Goal: Task Accomplishment & Management: Manage account settings

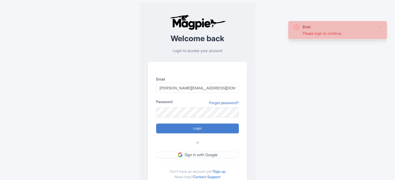
type input "Logging in..."
drag, startPoint x: 224, startPoint y: 86, endPoint x: 142, endPoint y: 87, distance: 82.4
click at [142, 87] on div "Welcome back Login to access your account Email Marion.blanchot@citywonders.com…" at bounding box center [197, 101] width 116 height 198
click at [309, 93] on div "Error There was an error logging in Welcome back Login to access your account E…" at bounding box center [197, 101] width 331 height 202
click at [189, 105] on div "Password Forgot password?" at bounding box center [197, 102] width 83 height 7
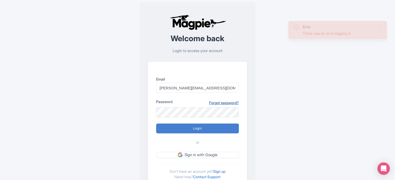
click at [232, 103] on link "Forgot password?" at bounding box center [224, 102] width 30 height 5
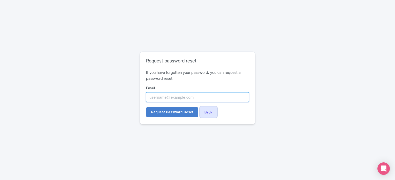
click at [169, 99] on input "Email" at bounding box center [197, 97] width 103 height 10
type input "[PERSON_NAME][EMAIL_ADDRESS][DOMAIN_NAME]"
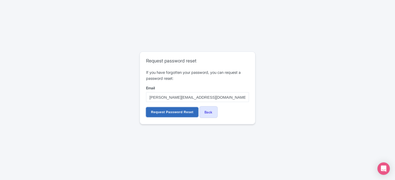
click at [175, 111] on input "Request Password Reset" at bounding box center [172, 112] width 52 height 10
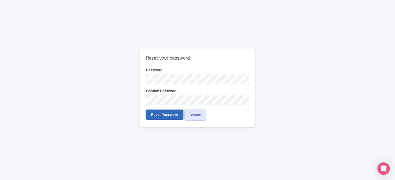
click at [158, 111] on input "Reset Password" at bounding box center [164, 115] width 37 height 10
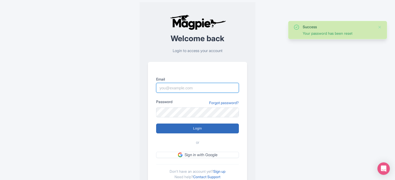
type input "marion.blanchot@citywonders.com"
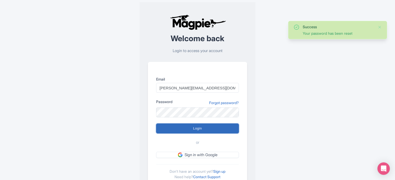
click at [199, 131] on input "Login" at bounding box center [197, 128] width 83 height 10
type input "Logging in..."
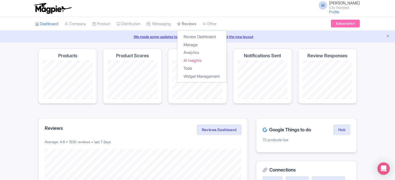
click at [193, 23] on link "Reviews" at bounding box center [186, 24] width 19 height 14
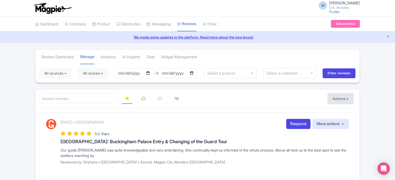
click at [339, 98] on button "Actions" at bounding box center [341, 98] width 26 height 10
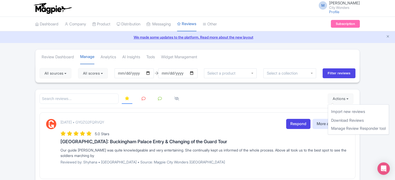
click at [246, 95] on div at bounding box center [198, 98] width 316 height 11
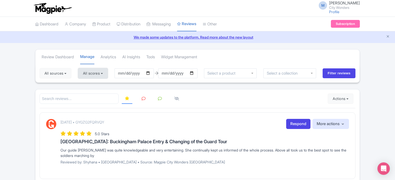
click at [94, 71] on button "All scores" at bounding box center [93, 73] width 30 height 10
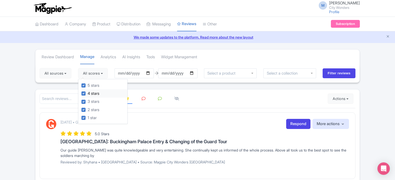
drag, startPoint x: 86, startPoint y: 86, endPoint x: 85, endPoint y: 90, distance: 4.2
click at [86, 87] on div "5 stars" at bounding box center [104, 85] width 46 height 8
click at [88, 93] on label "4 stars" at bounding box center [94, 93] width 12 height 6
click at [88, 93] on input "4 stars" at bounding box center [89, 91] width 3 height 3
checkbox input "false"
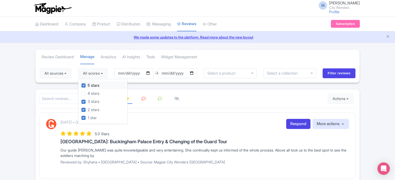
click at [88, 83] on label "5 stars" at bounding box center [94, 85] width 12 height 6
click at [88, 83] on input "5 stars" at bounding box center [89, 83] width 3 height 3
checkbox input "false"
click at [338, 73] on input "Filter reviews" at bounding box center [338, 73] width 33 height 10
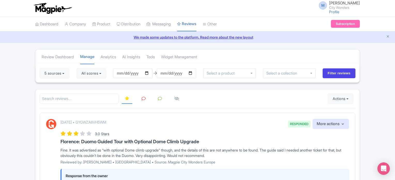
click at [144, 99] on icon at bounding box center [144, 98] width 4 height 4
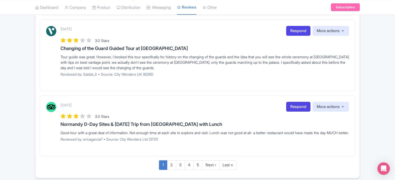
scroll to position [695, 0]
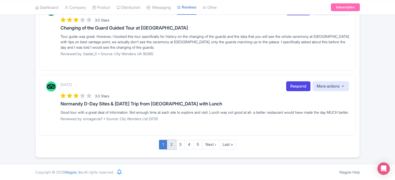
click at [173, 146] on link "2" at bounding box center [171, 144] width 9 height 10
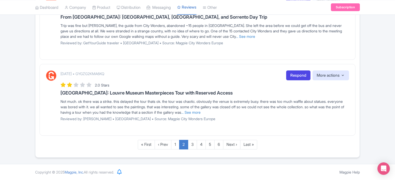
scroll to position [679, 0]
click at [192, 146] on link "3" at bounding box center [192, 144] width 9 height 10
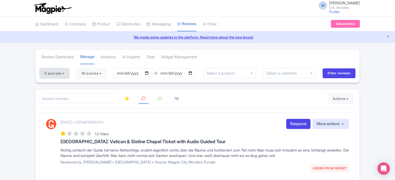
click at [69, 73] on button "5 sources" at bounding box center [55, 73] width 30 height 10
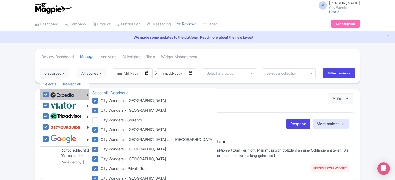
click at [49, 94] on label at bounding box center [61, 94] width 25 height 9
click at [49, 93] on input "checkbox" at bounding box center [50, 91] width 3 height 3
checkbox input "false"
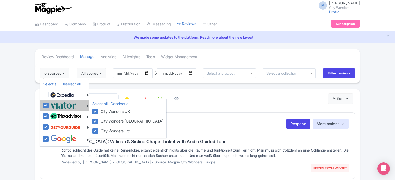
click at [49, 102] on label at bounding box center [62, 105] width 27 height 9
click at [49, 102] on input "checkbox" at bounding box center [50, 102] width 3 height 3
checkbox input "false"
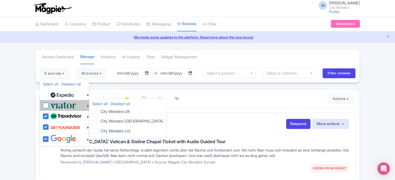
checkbox input "false"
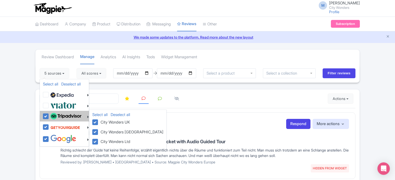
click at [49, 113] on label at bounding box center [65, 116] width 32 height 9
click at [49, 113] on input "checkbox" at bounding box center [50, 113] width 3 height 3
checkbox input "false"
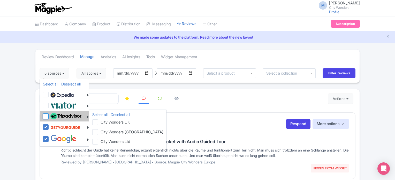
checkbox input "false"
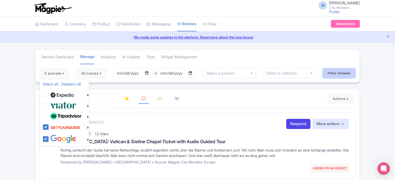
click at [349, 74] on input "Filter reviews" at bounding box center [338, 73] width 33 height 10
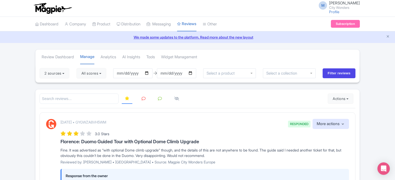
click at [142, 98] on icon at bounding box center [144, 98] width 4 height 4
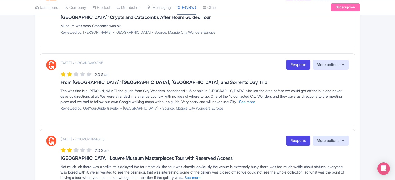
scroll to position [672, 0]
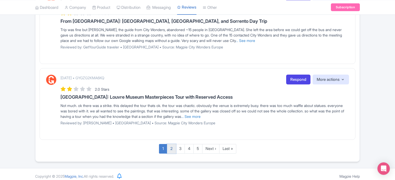
click at [173, 145] on link "2" at bounding box center [171, 149] width 9 height 10
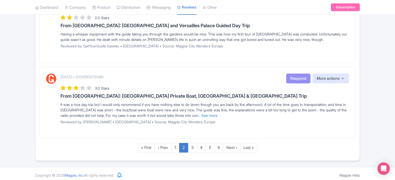
scroll to position [695, 0]
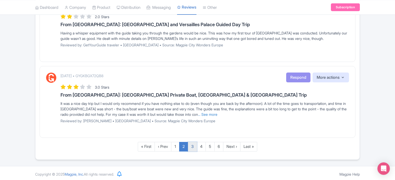
click at [192, 144] on link "3" at bounding box center [192, 147] width 9 height 10
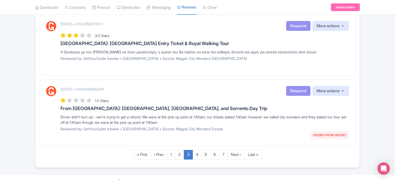
scroll to position [657, 0]
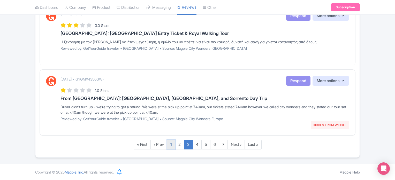
click at [175, 144] on link "1" at bounding box center [171, 144] width 8 height 10
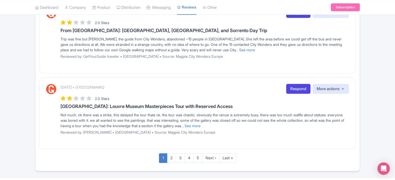
scroll to position [672, 0]
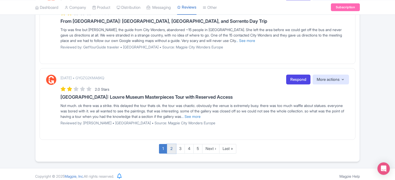
click at [173, 145] on link "2" at bounding box center [171, 149] width 9 height 10
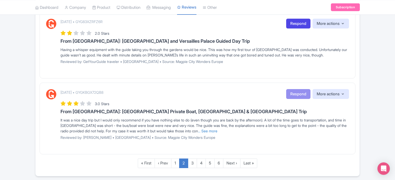
scroll to position [695, 0]
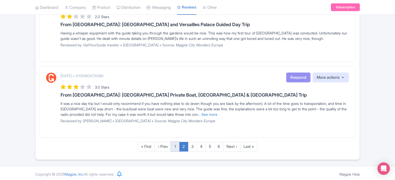
click at [177, 144] on link "1" at bounding box center [175, 147] width 8 height 10
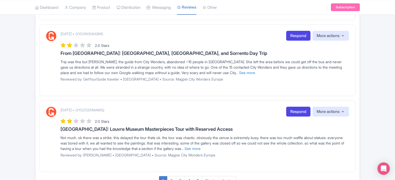
scroll to position [674, 0]
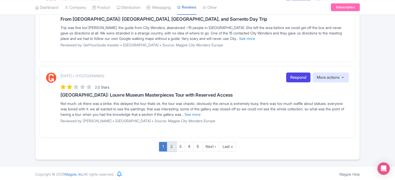
click at [170, 145] on link "2" at bounding box center [171, 147] width 9 height 10
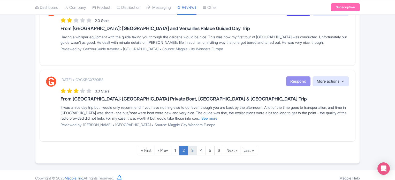
scroll to position [695, 0]
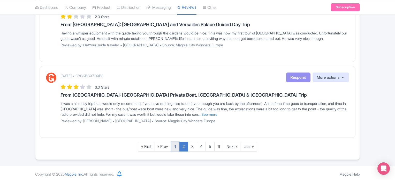
click at [177, 145] on link "1" at bounding box center [175, 147] width 8 height 10
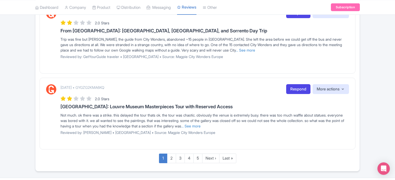
scroll to position [674, 0]
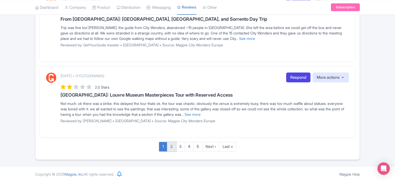
click at [168, 144] on link "2" at bounding box center [171, 147] width 9 height 10
